Goal: Task Accomplishment & Management: Use online tool/utility

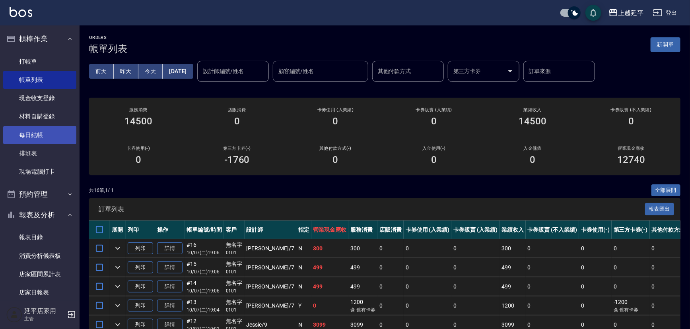
click at [35, 132] on link "每日結帳" at bounding box center [39, 135] width 73 height 18
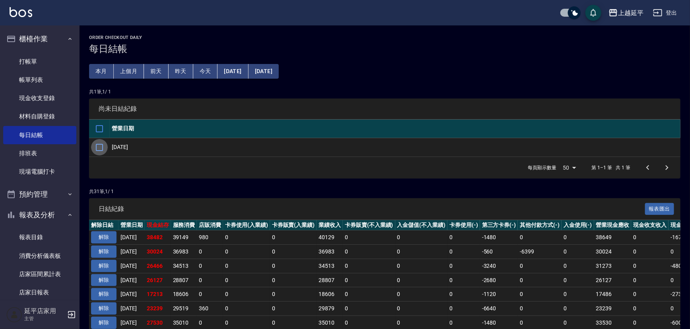
click at [101, 146] on input "checkbox" at bounding box center [99, 147] width 17 height 17
checkbox input "true"
click at [101, 146] on input "checkbox" at bounding box center [99, 147] width 17 height 17
checkbox input "false"
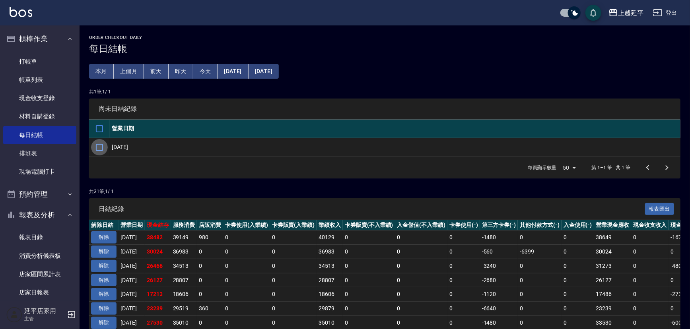
checkbox input "false"
click at [99, 145] on input "checkbox" at bounding box center [99, 147] width 17 height 17
checkbox input "true"
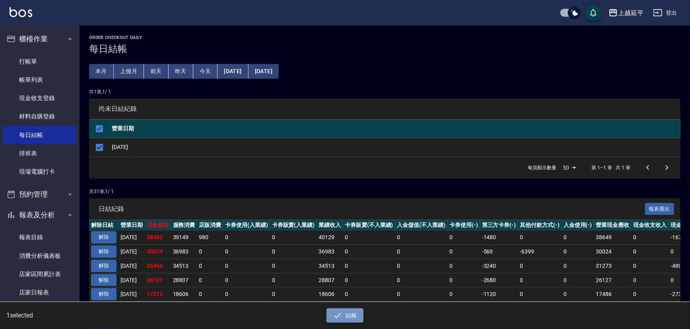
click at [342, 315] on icon "button" at bounding box center [338, 316] width 10 height 10
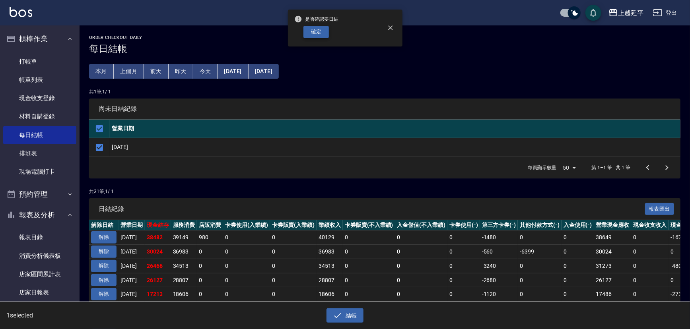
click at [313, 30] on button "確定" at bounding box center [315, 32] width 25 height 12
checkbox input "false"
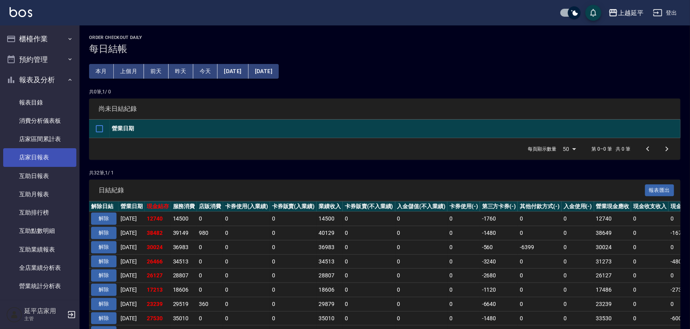
click at [45, 158] on link "店家日報表" at bounding box center [39, 157] width 73 height 18
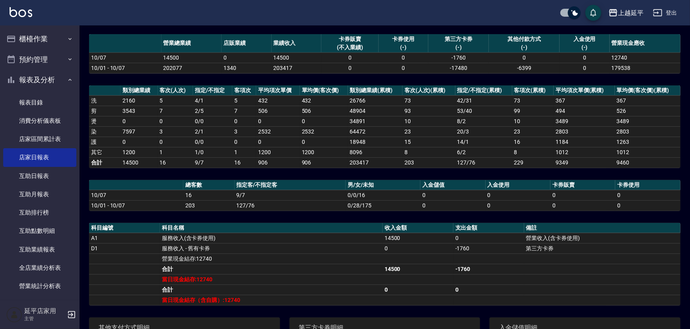
scroll to position [72, 0]
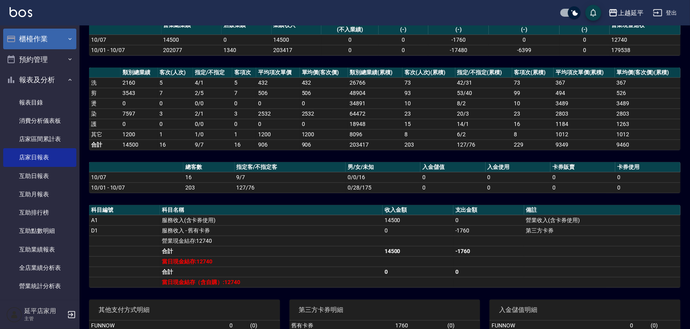
click at [45, 38] on button "櫃檯作業" at bounding box center [39, 39] width 73 height 21
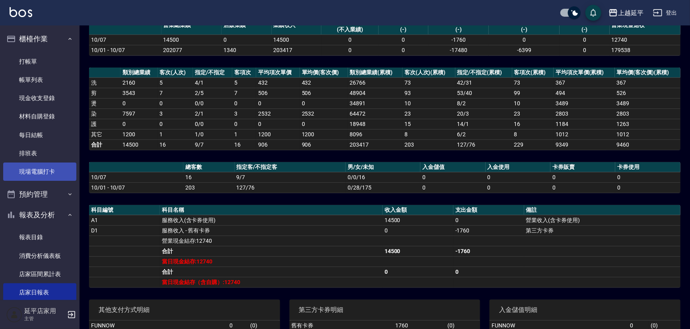
click at [34, 170] on link "現場電腦打卡" at bounding box center [39, 172] width 73 height 18
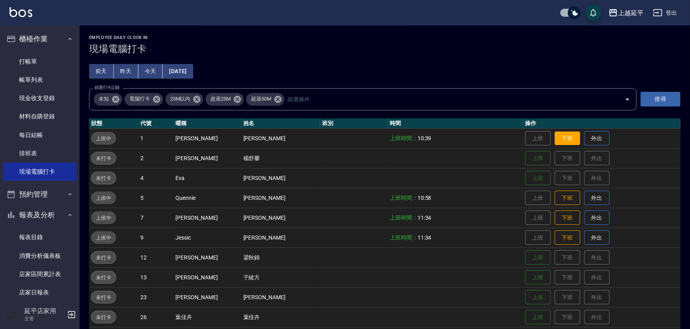
click at [555, 143] on button "下班" at bounding box center [567, 139] width 25 height 14
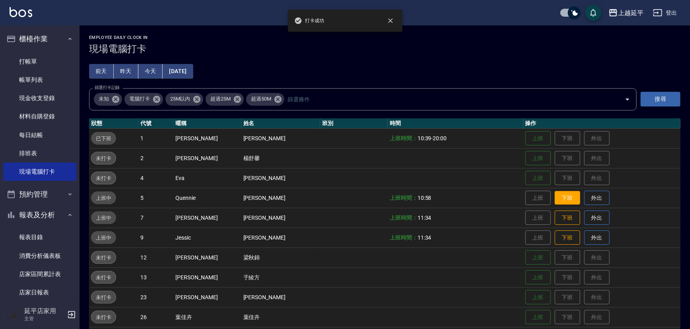
click at [564, 197] on button "下班" at bounding box center [567, 198] width 25 height 14
click at [555, 218] on button "下班" at bounding box center [567, 218] width 25 height 14
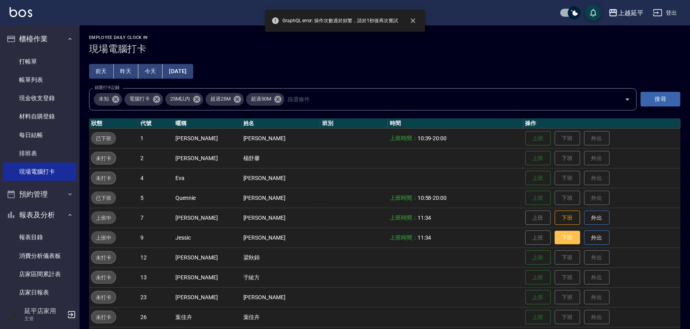
click at [557, 239] on button "下班" at bounding box center [567, 238] width 25 height 14
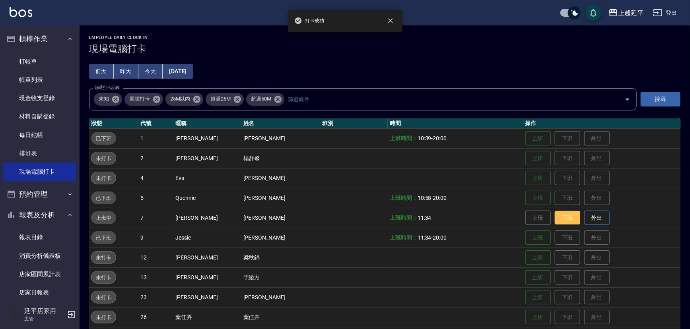
click at [560, 214] on button "下班" at bounding box center [567, 218] width 25 height 14
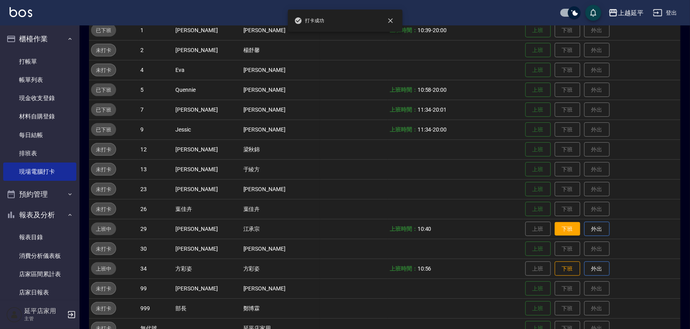
click at [558, 226] on button "下班" at bounding box center [567, 229] width 25 height 14
click at [556, 267] on button "下班" at bounding box center [567, 269] width 25 height 14
